Goal: Transaction & Acquisition: Purchase product/service

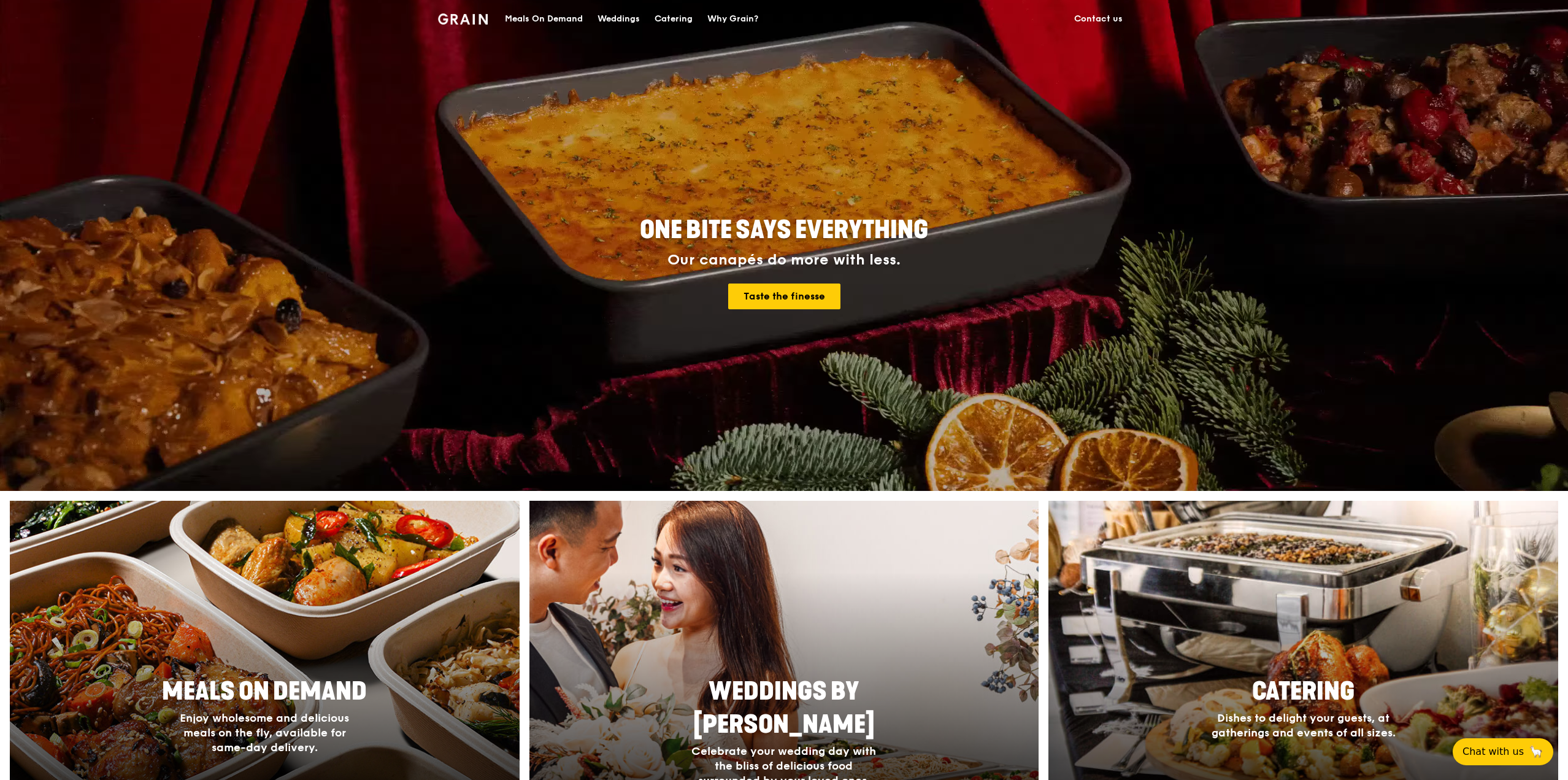
click at [670, 20] on div "Catering" at bounding box center [673, 19] width 38 height 37
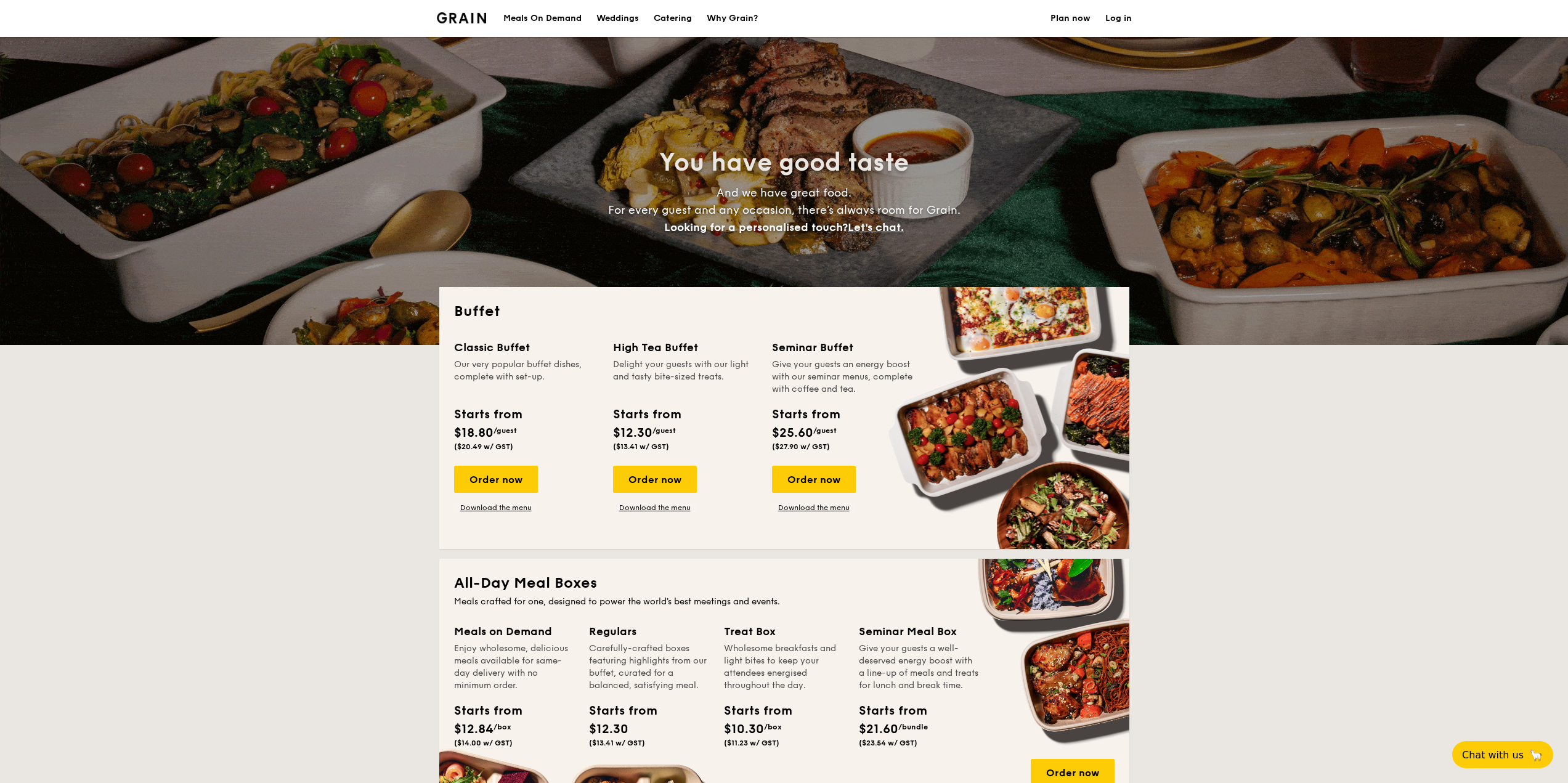
select select
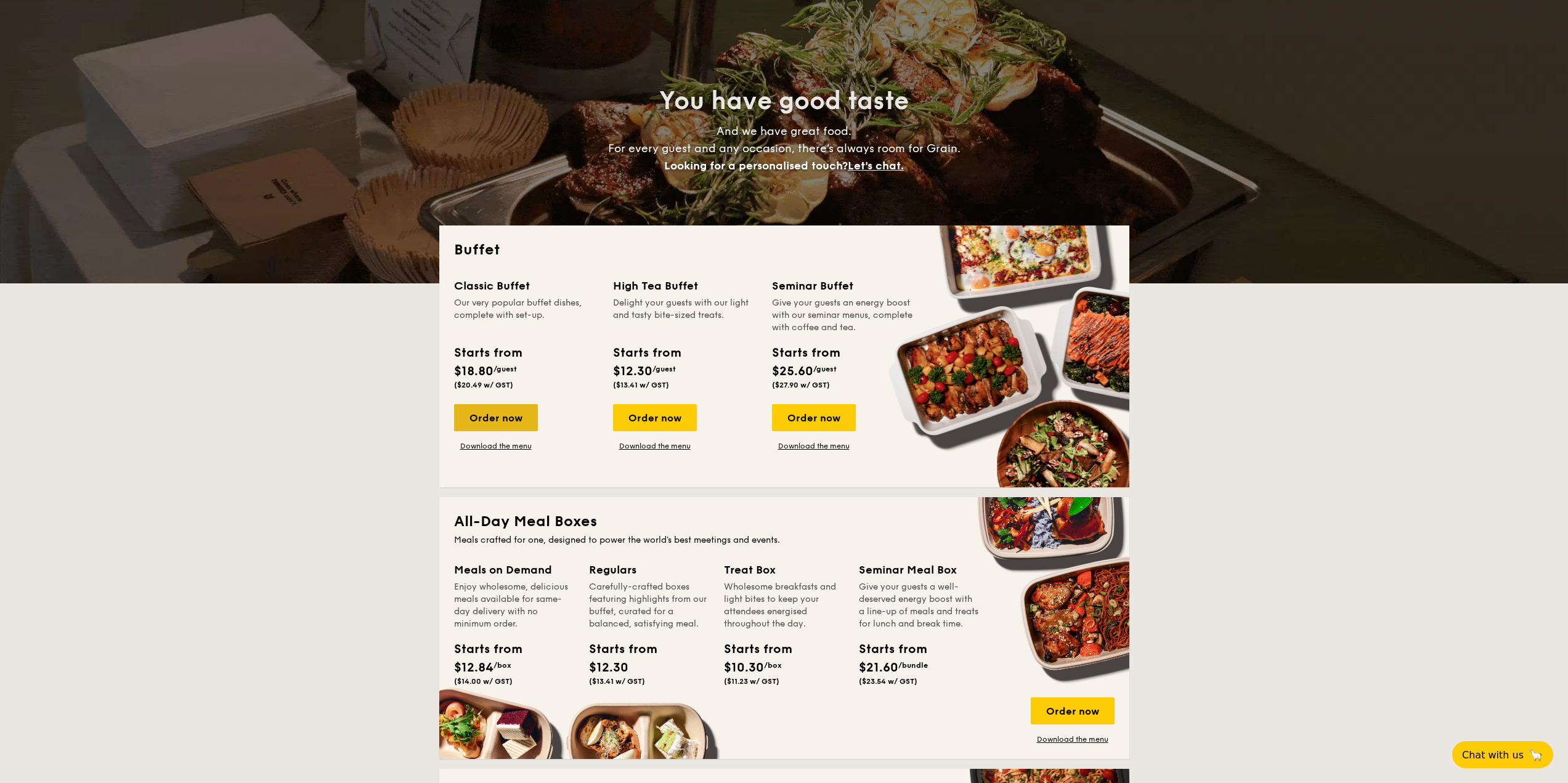
scroll to position [308, 0]
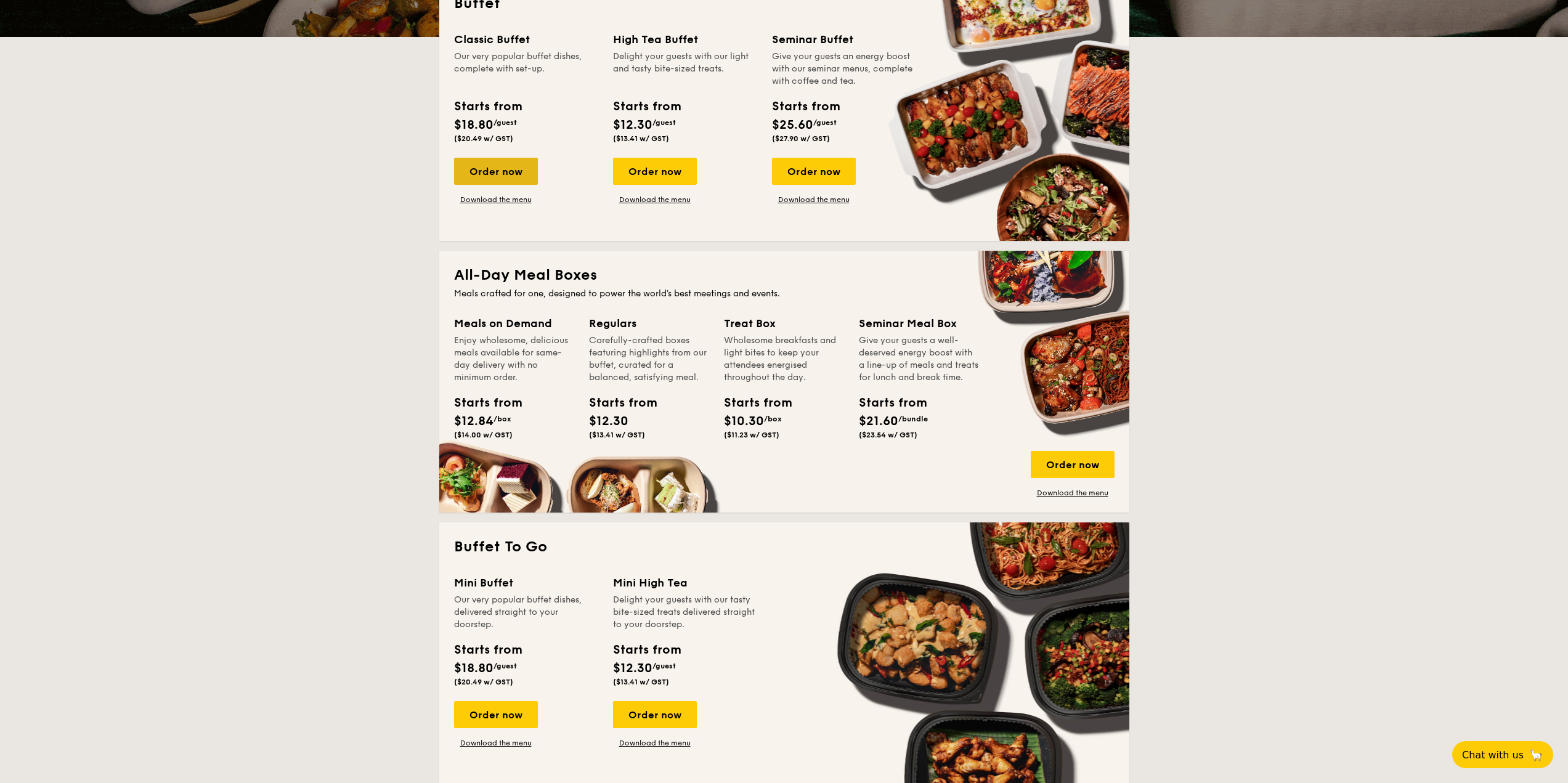
click at [520, 175] on div "Order now" at bounding box center [495, 171] width 84 height 27
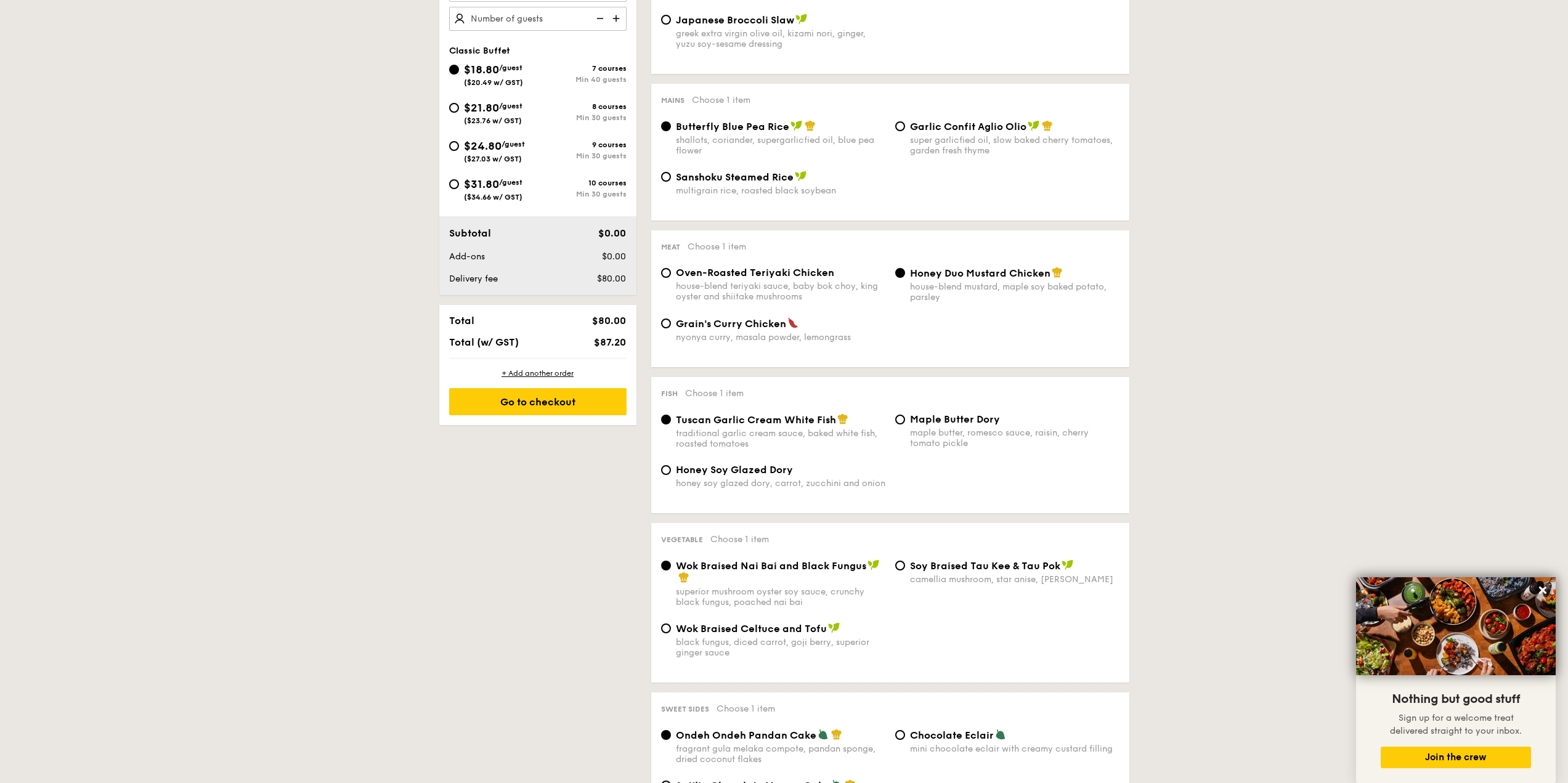
scroll to position [123, 0]
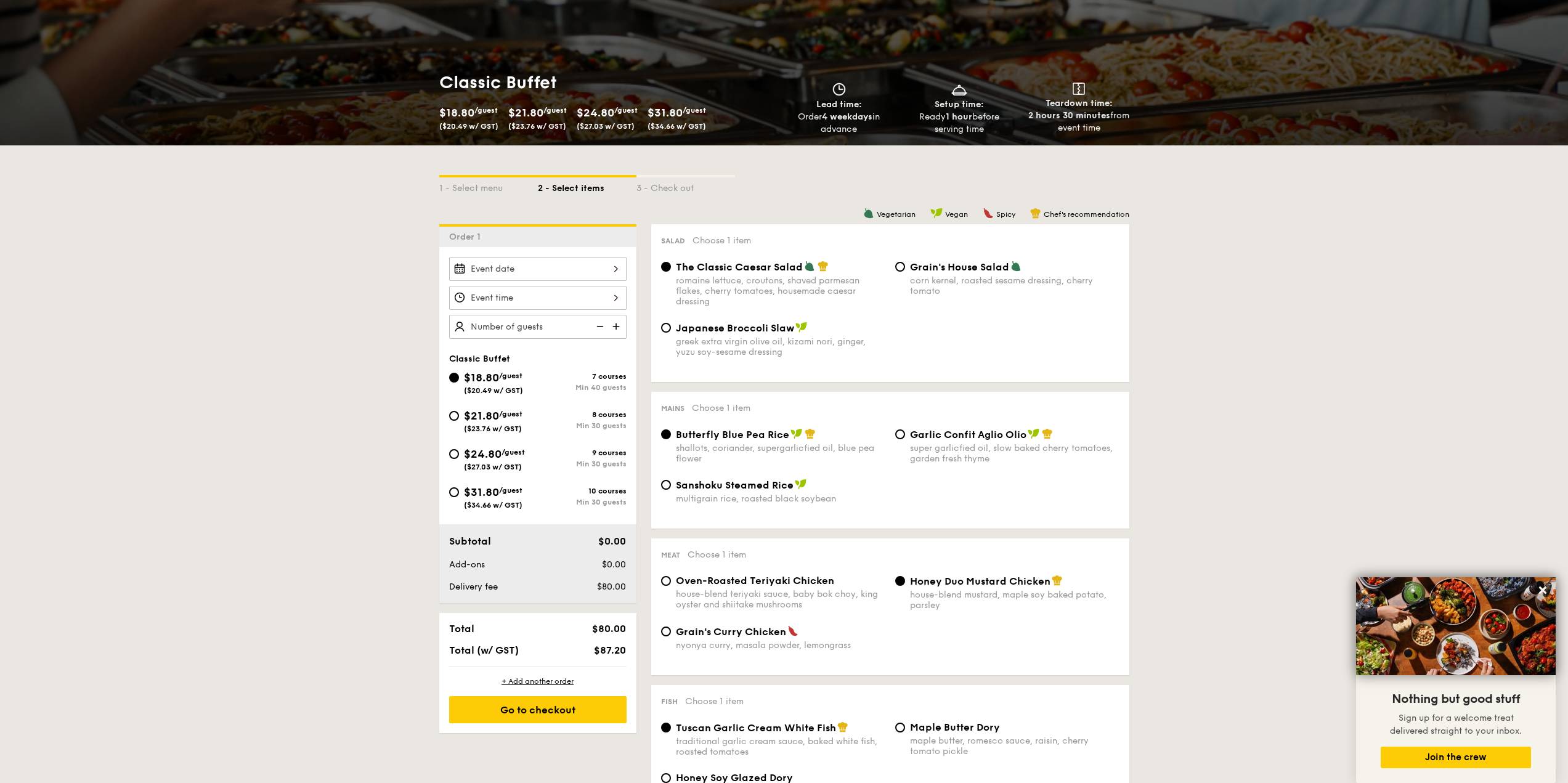
click at [484, 414] on span "$21.80" at bounding box center [481, 416] width 35 height 14
click at [459, 414] on input "$21.80 /guest ($23.76 w/ GST) 8 courses Min 30 guests" at bounding box center [454, 416] width 10 height 10
radio input "true"
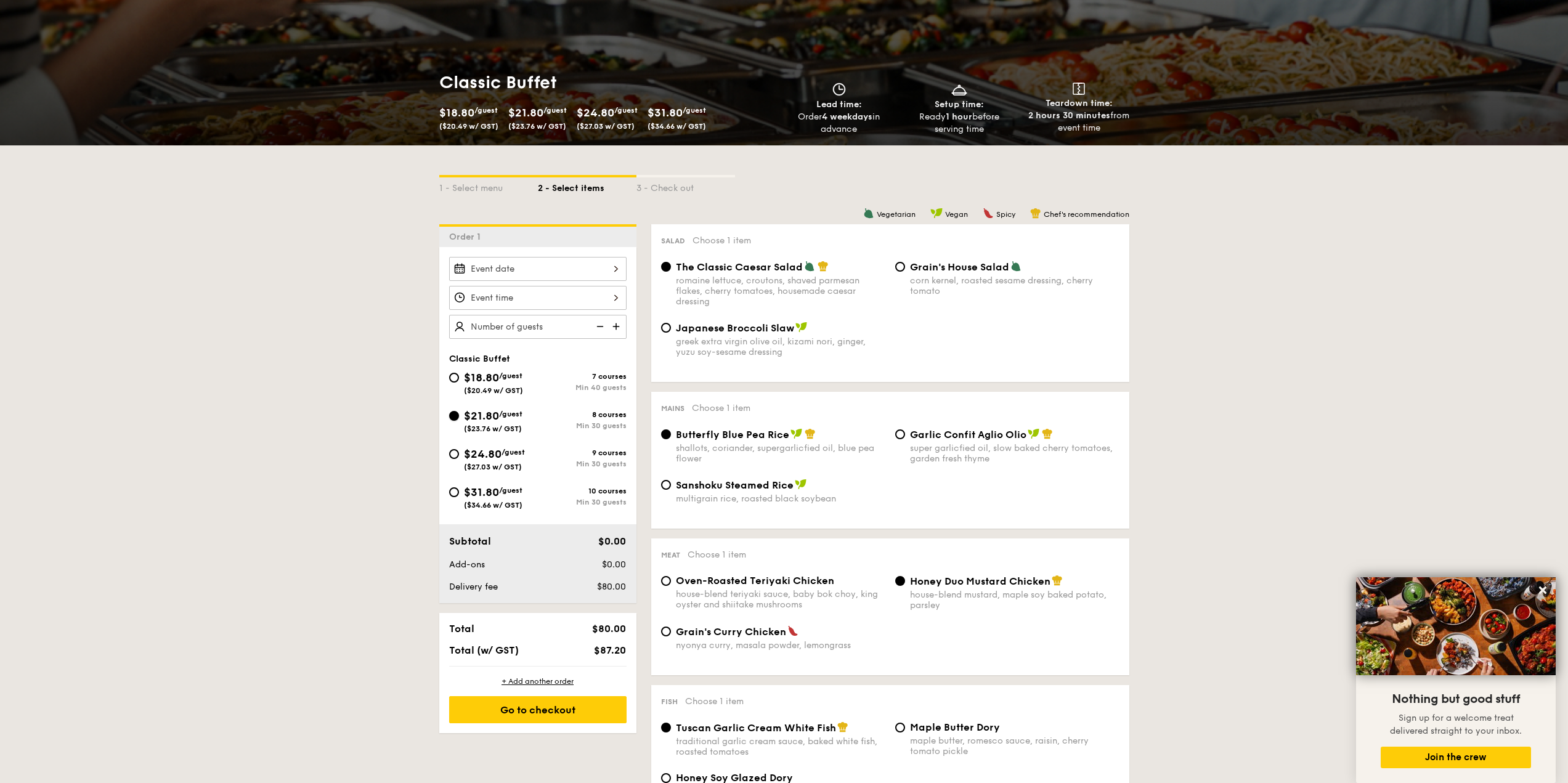
radio input "true"
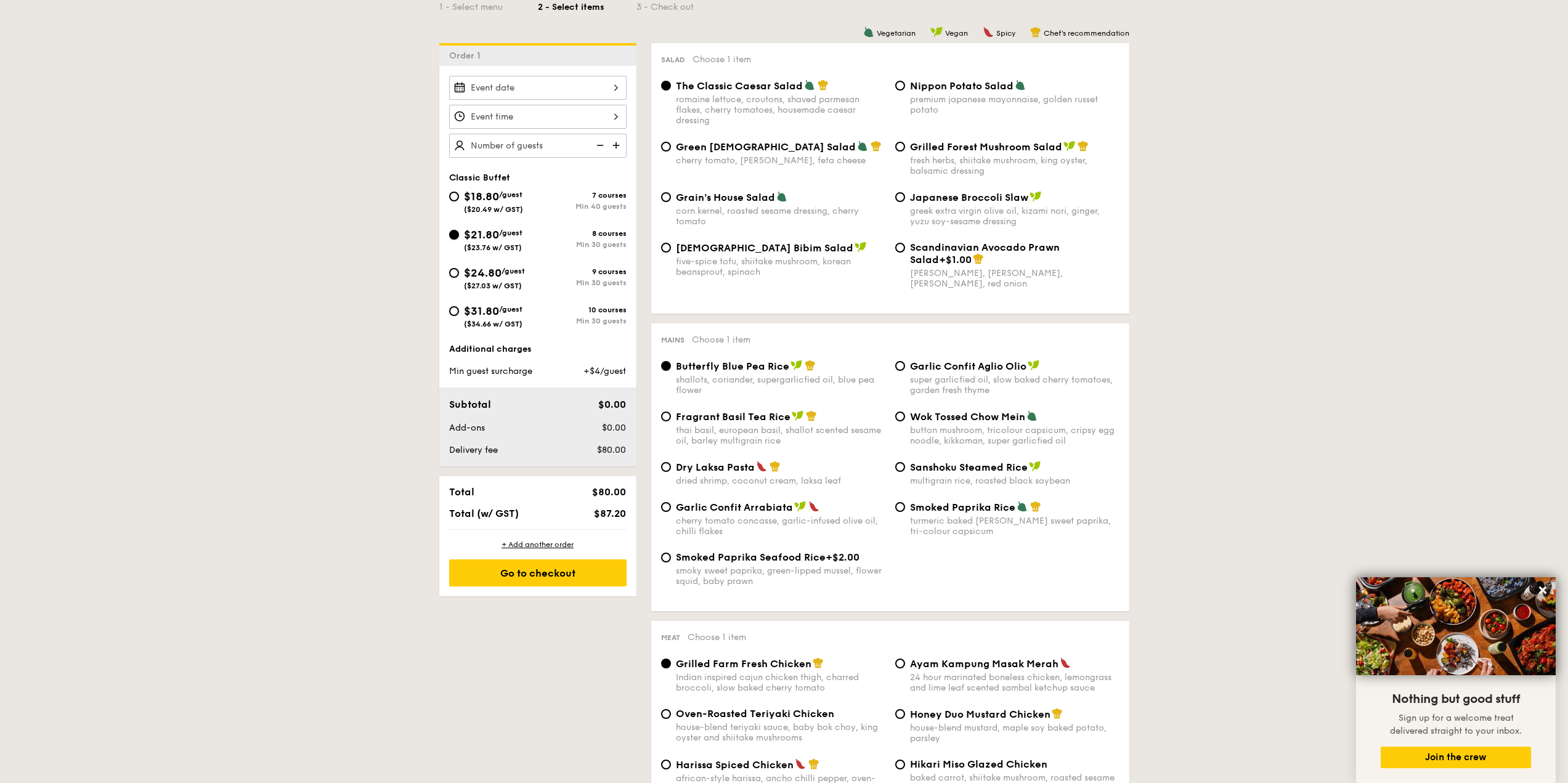
scroll to position [247, 0]
